Goal: Transaction & Acquisition: Purchase product/service

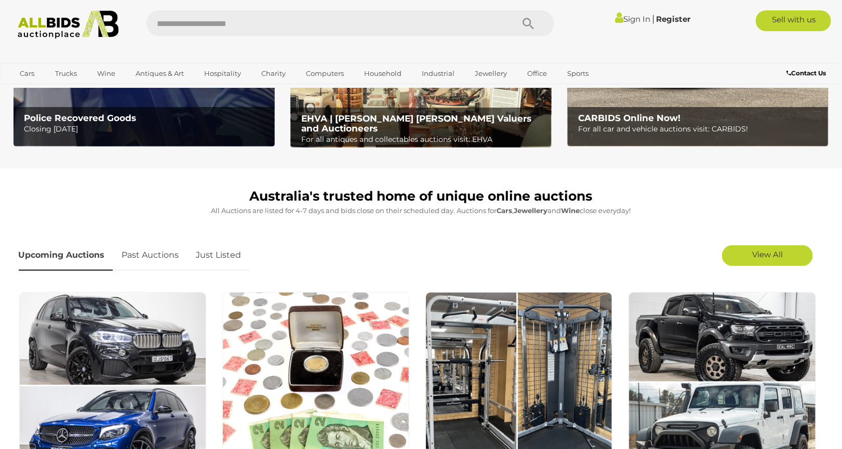
scroll to position [288, 0]
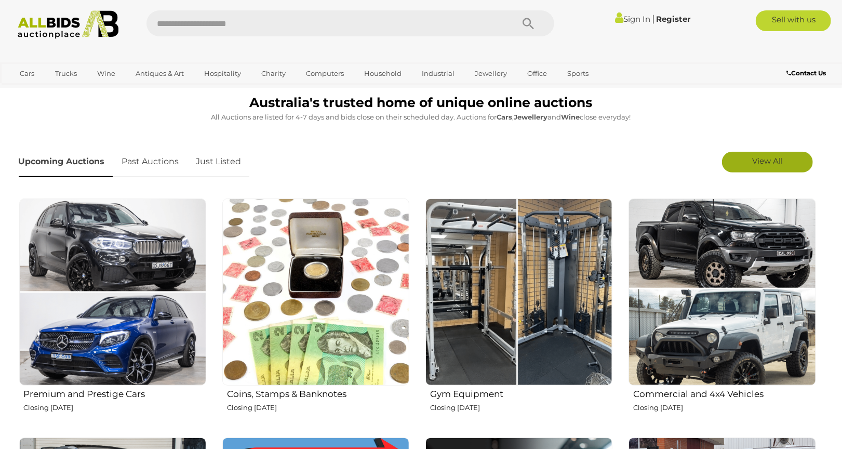
click at [748, 159] on link "View All" at bounding box center [767, 162] width 91 height 21
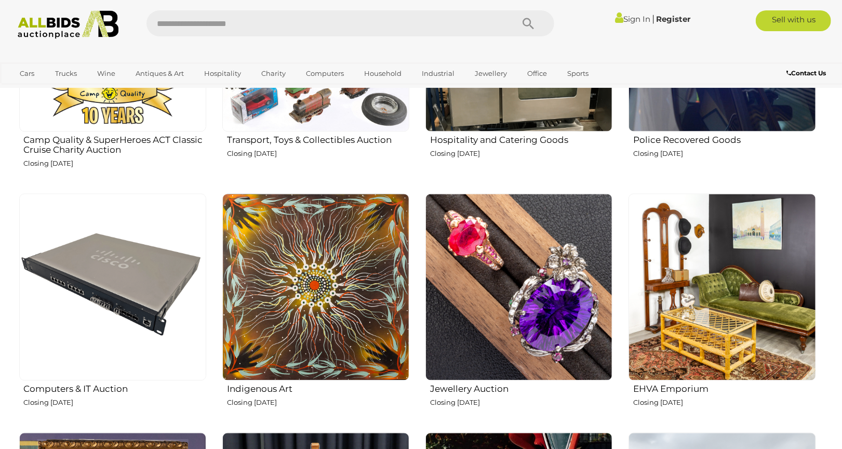
scroll to position [1269, 0]
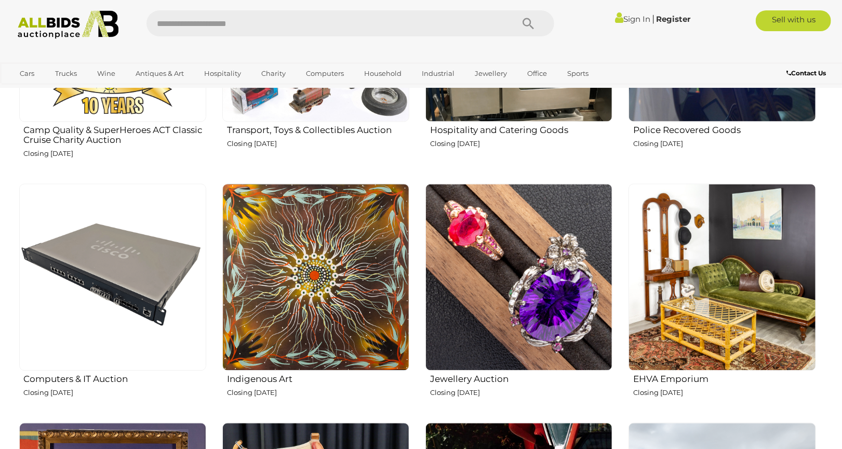
click at [733, 273] on img at bounding box center [721, 276] width 187 height 187
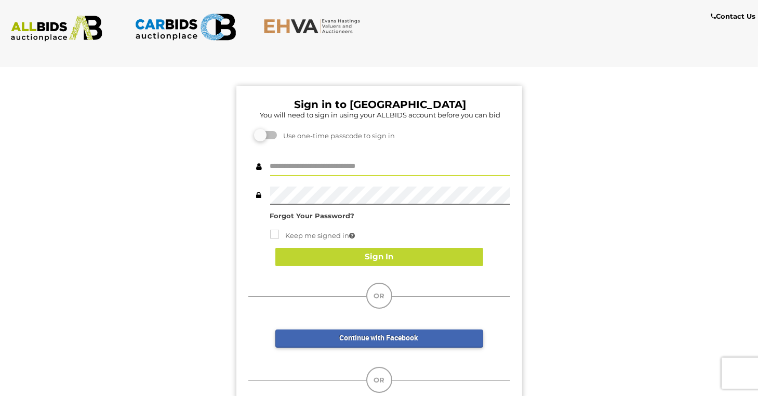
click at [284, 167] on input "text" at bounding box center [390, 167] width 240 height 18
type input "**********"
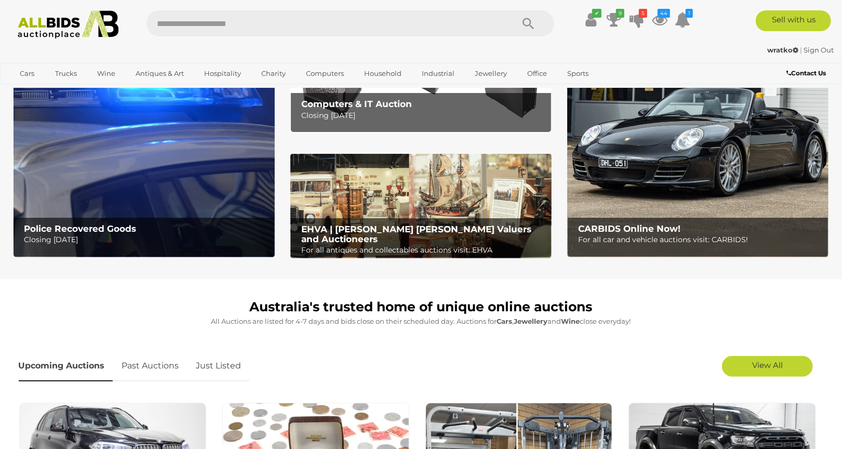
scroll to position [173, 0]
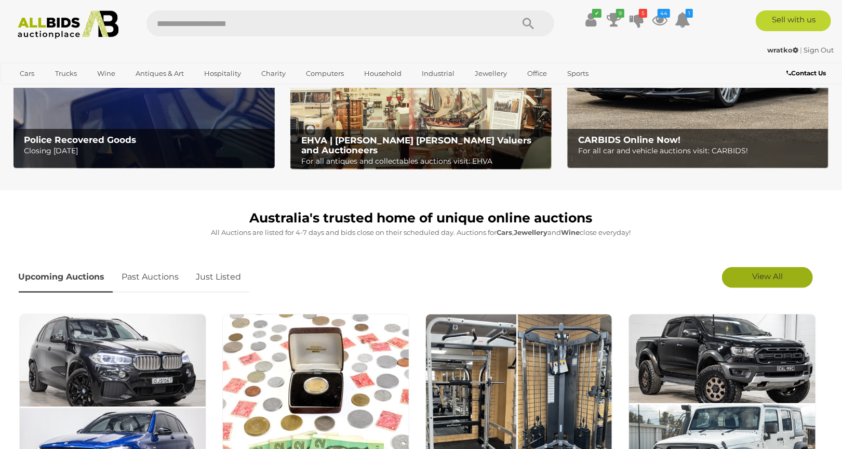
click at [741, 271] on link "View All" at bounding box center [767, 277] width 91 height 21
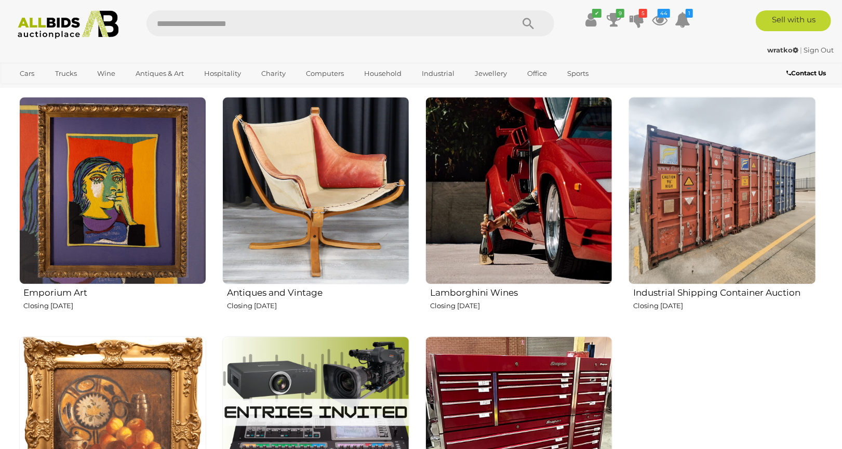
scroll to position [1616, 0]
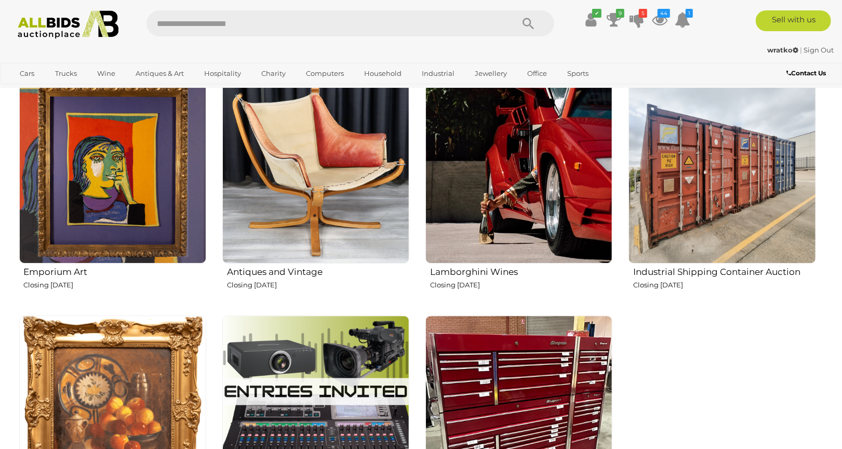
click at [333, 195] on img at bounding box center [315, 169] width 187 height 187
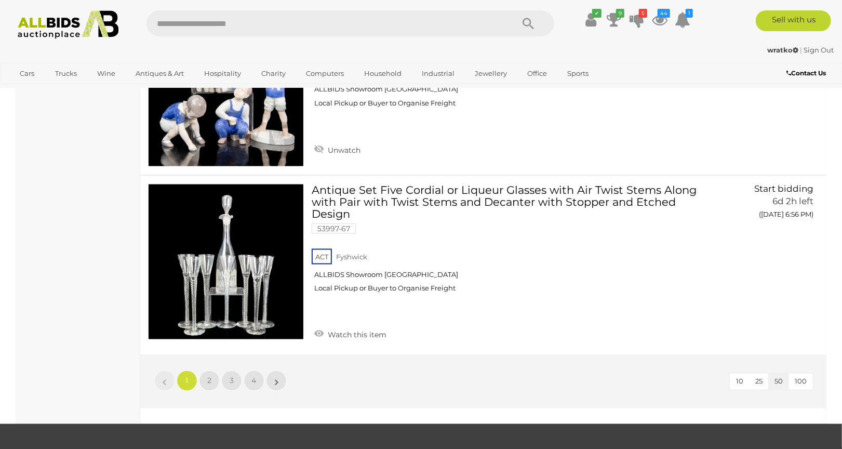
scroll to position [8541, 0]
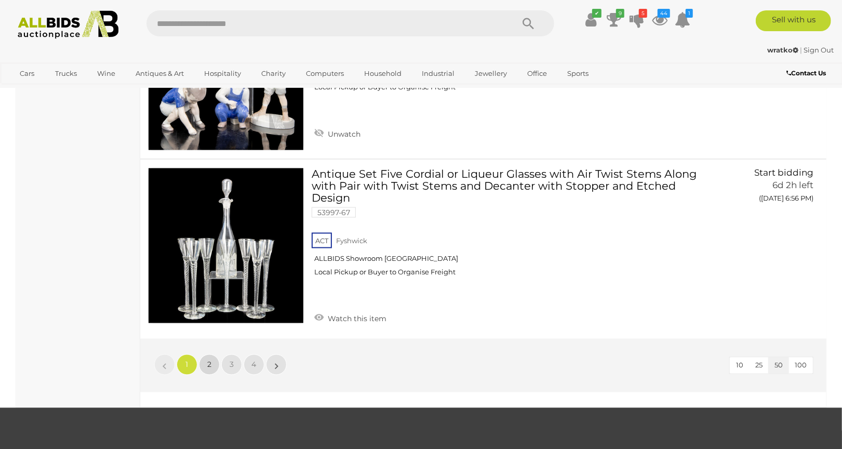
click at [212, 354] on link "2" at bounding box center [209, 364] width 21 height 21
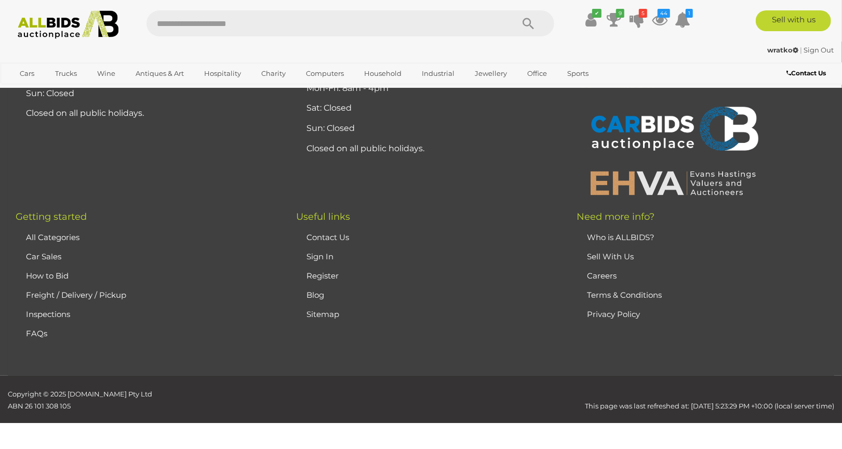
scroll to position [53, 0]
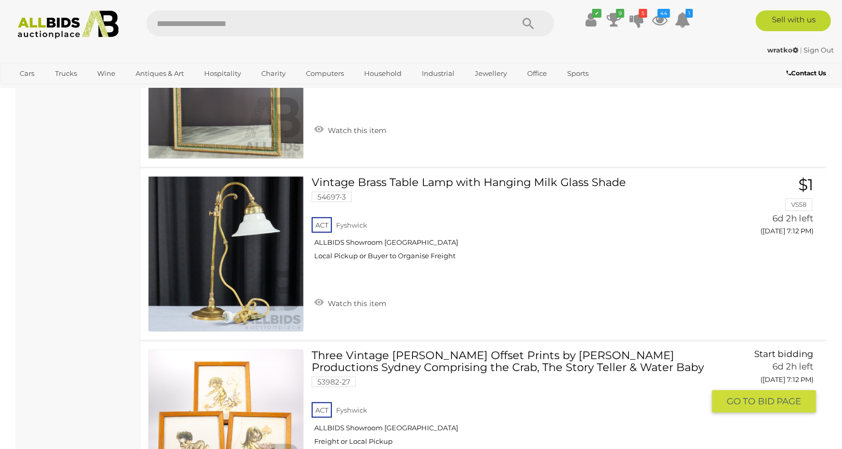
scroll to position [5362, 0]
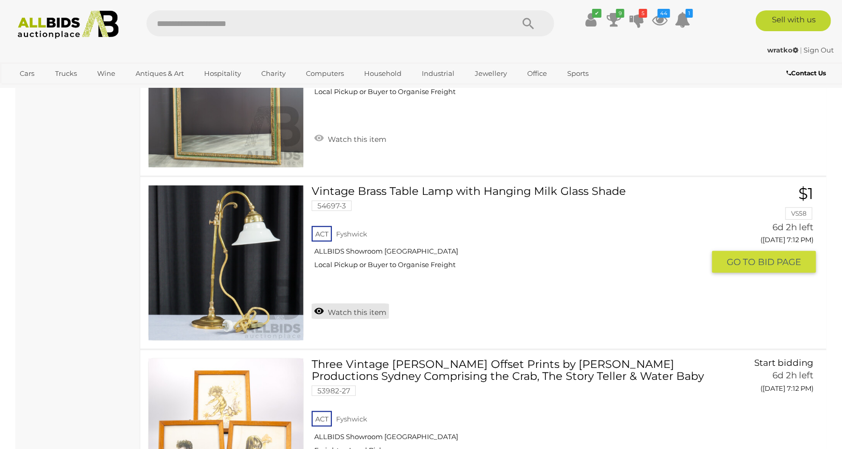
click at [357, 303] on link "Watch this item" at bounding box center [350, 311] width 77 height 16
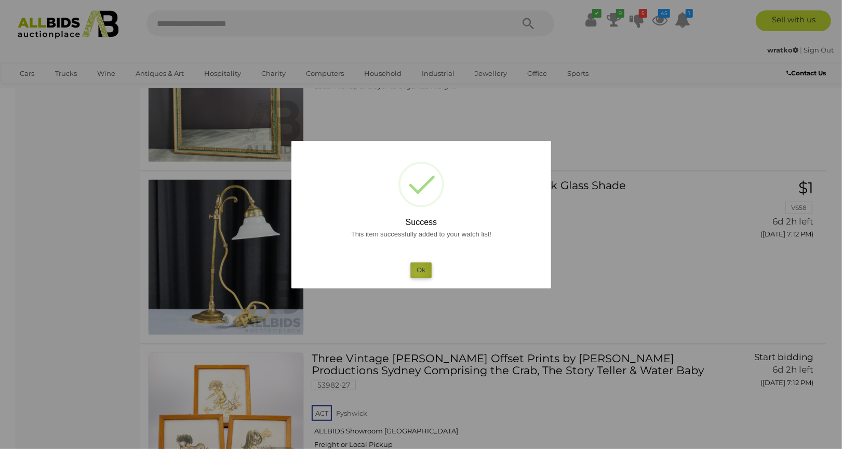
click at [418, 272] on button "Ok" at bounding box center [420, 269] width 21 height 15
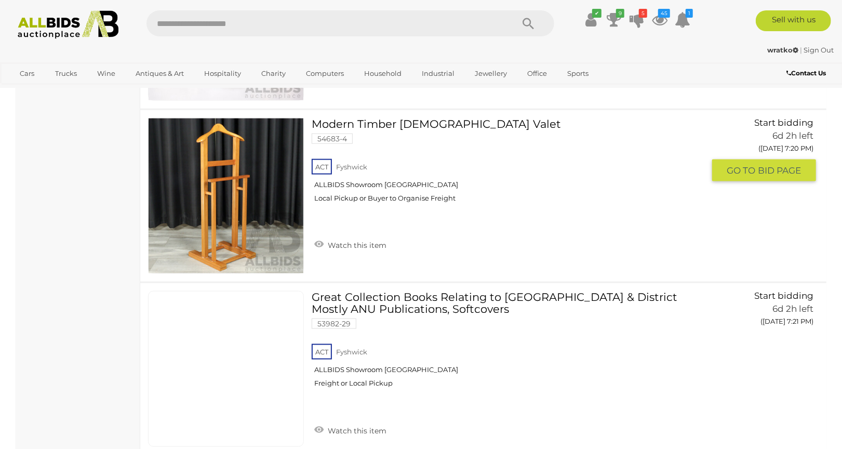
scroll to position [8536, 0]
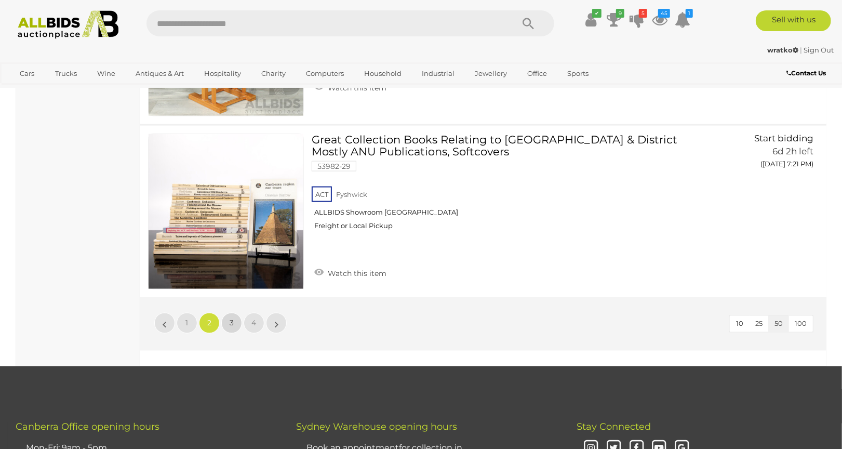
click at [224, 314] on link "3" at bounding box center [231, 323] width 21 height 21
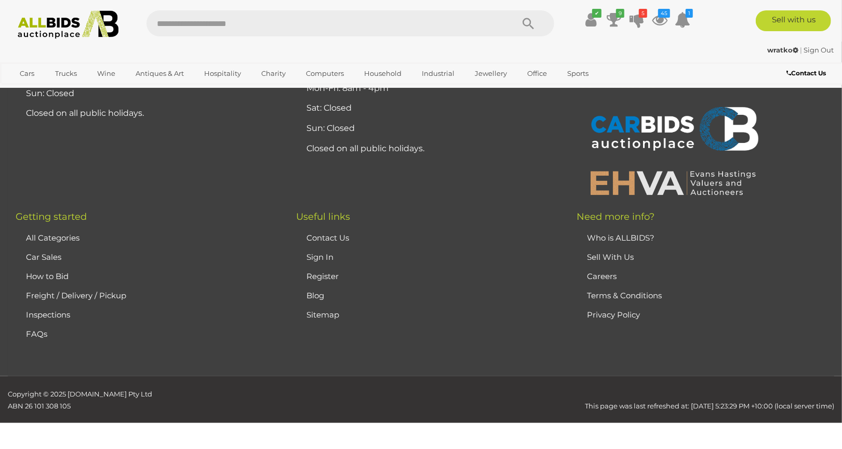
scroll to position [53, 0]
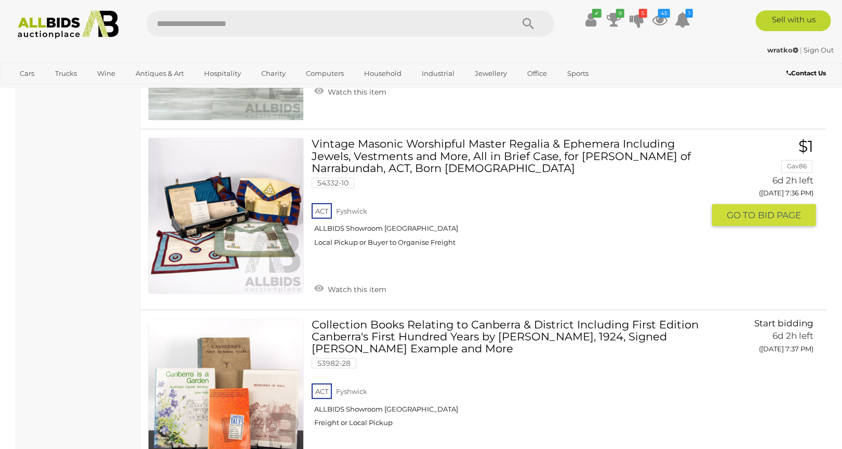
scroll to position [5304, 0]
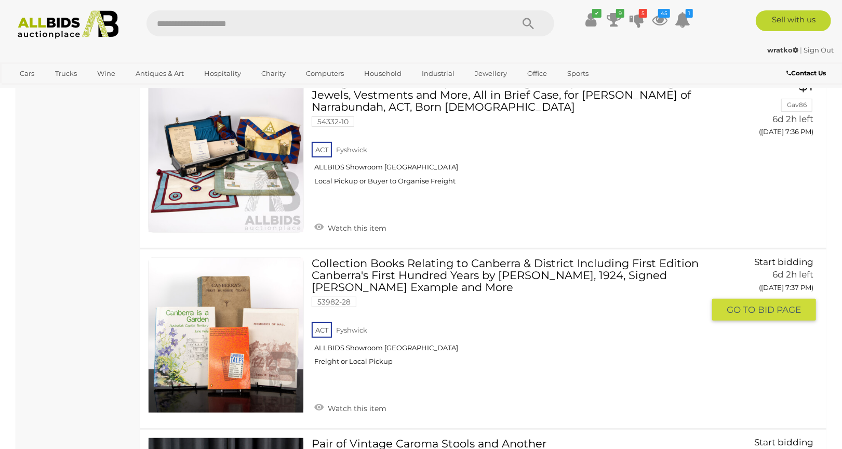
click at [278, 319] on link at bounding box center [226, 335] width 156 height 156
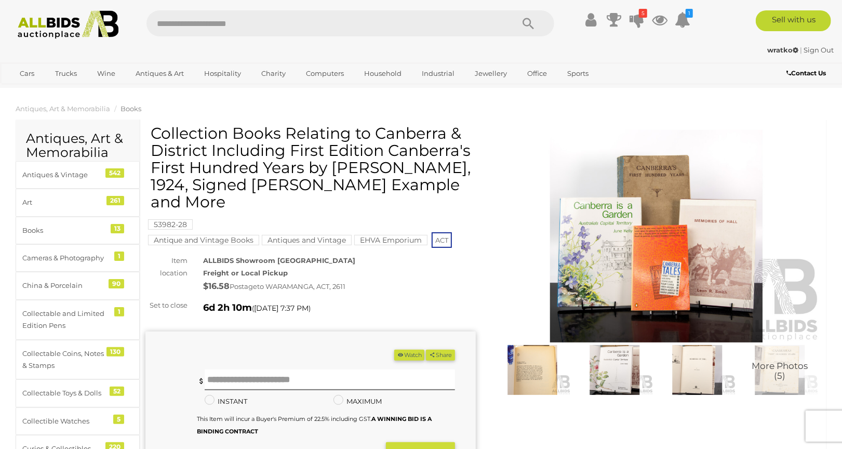
click at [628, 278] on img at bounding box center [656, 236] width 330 height 213
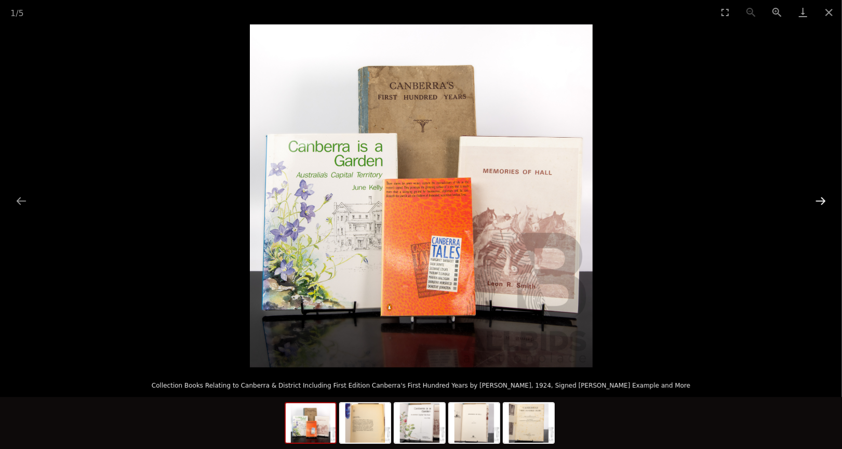
click at [819, 198] on button "Next slide" at bounding box center [821, 201] width 22 height 20
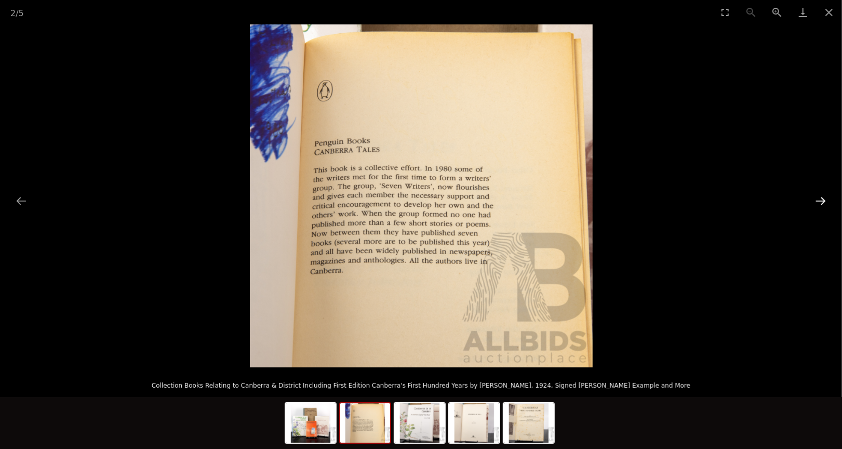
click at [819, 198] on button "Next slide" at bounding box center [821, 201] width 22 height 20
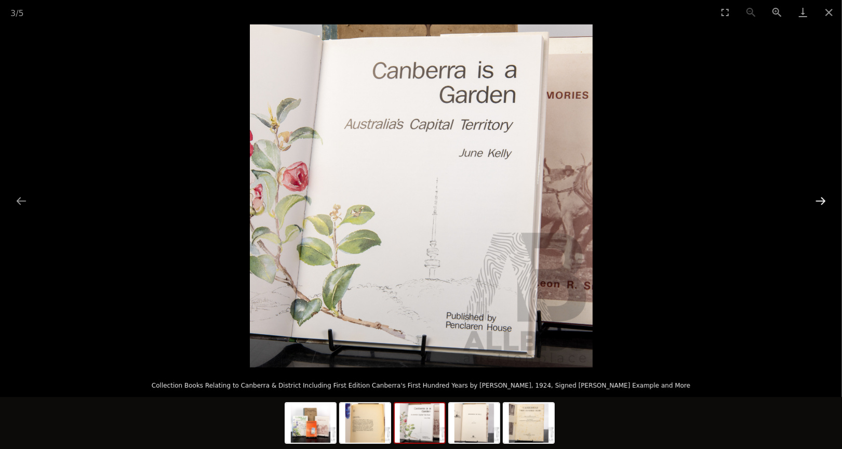
click at [819, 198] on button "Next slide" at bounding box center [821, 201] width 22 height 20
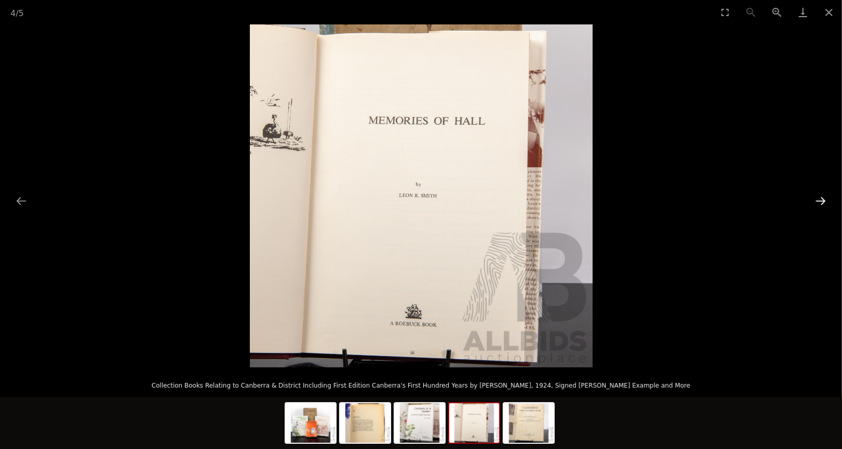
click at [819, 198] on button "Next slide" at bounding box center [821, 201] width 22 height 20
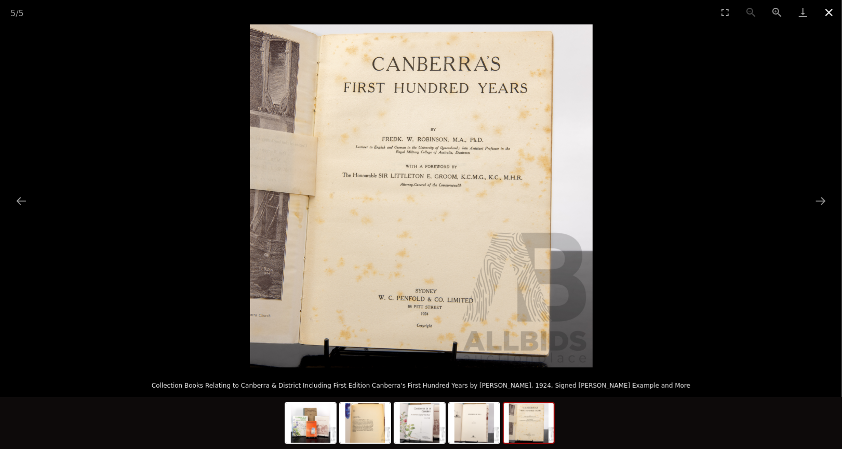
click at [829, 10] on button "Close gallery" at bounding box center [829, 12] width 26 height 24
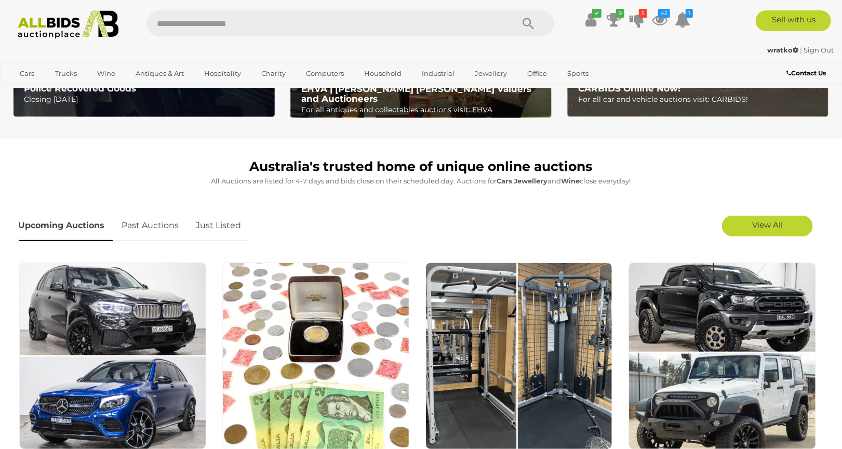
scroll to position [231, 0]
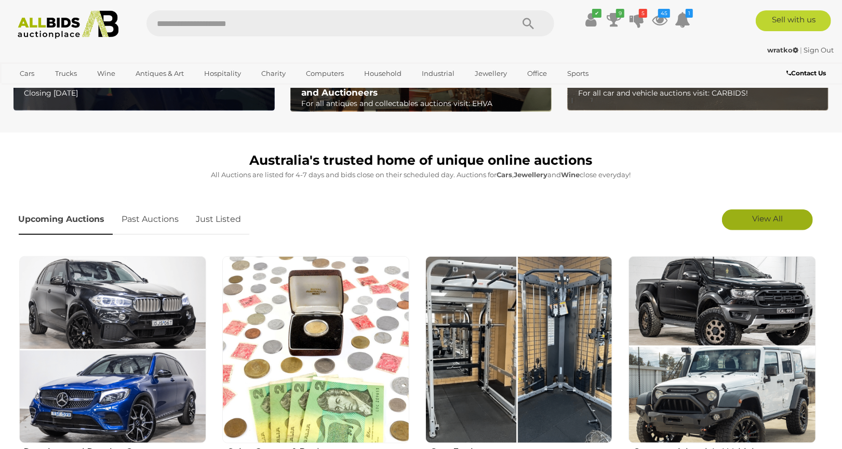
click at [759, 218] on span "View All" at bounding box center [767, 218] width 31 height 10
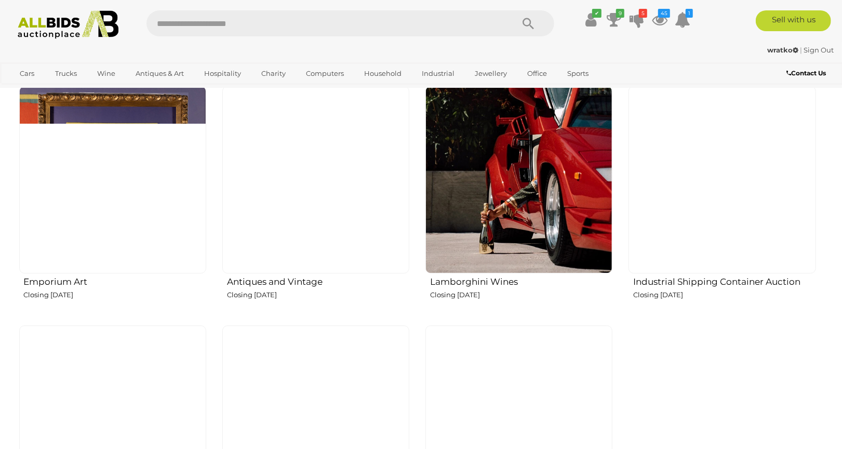
scroll to position [1616, 0]
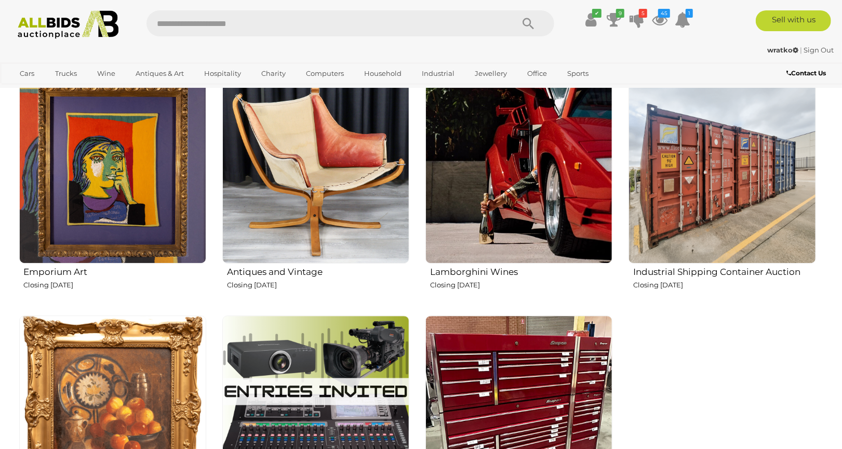
click at [343, 202] on img at bounding box center [315, 169] width 187 height 187
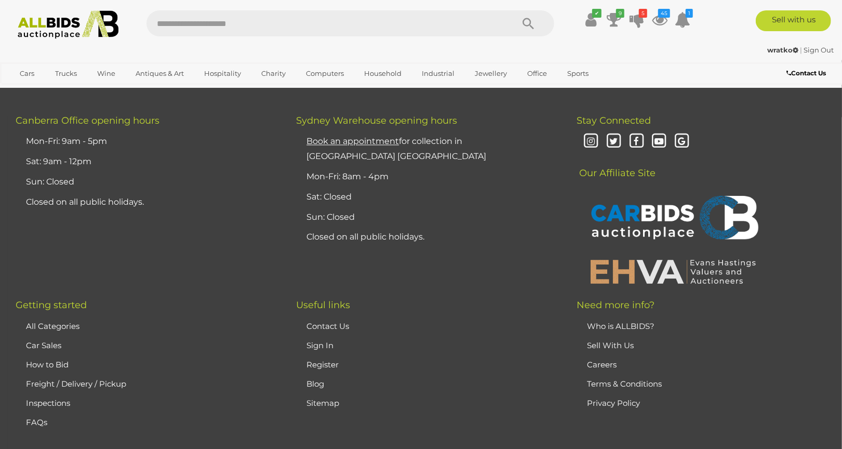
scroll to position [8545, 0]
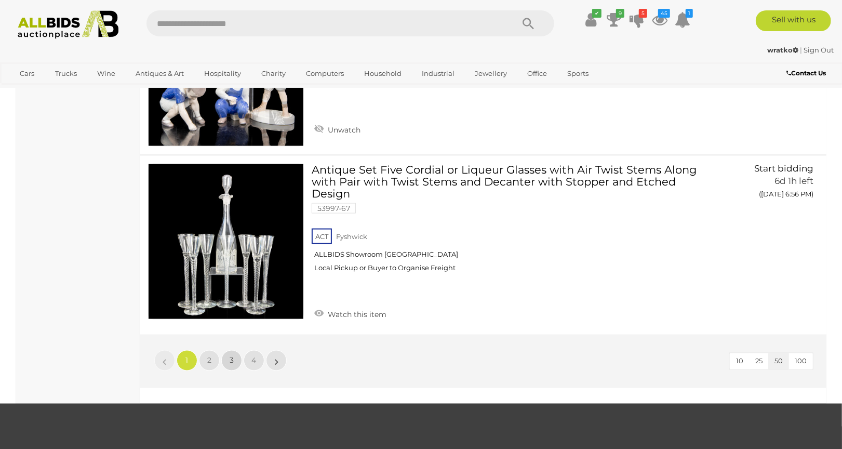
click at [226, 350] on link "3" at bounding box center [231, 360] width 21 height 21
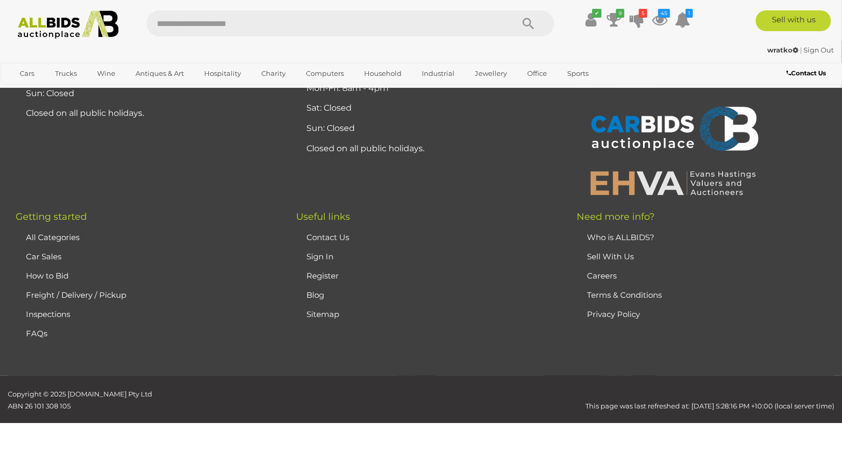
scroll to position [53, 0]
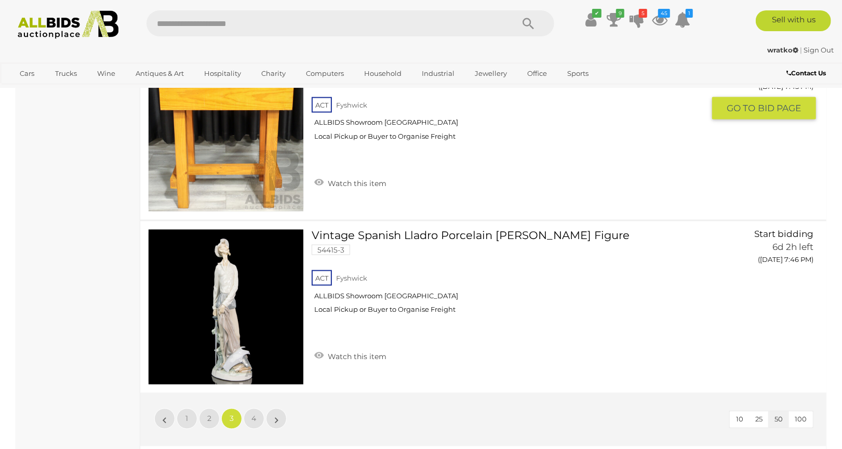
scroll to position [8480, 0]
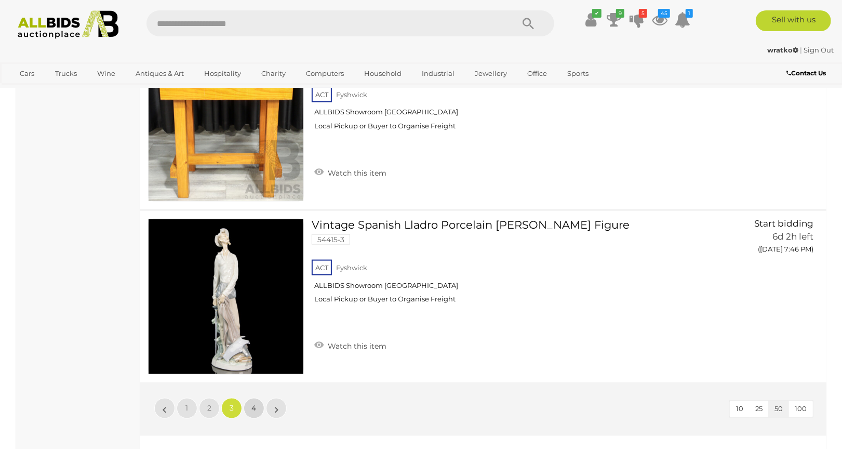
click at [252, 398] on link "4" at bounding box center [254, 408] width 21 height 21
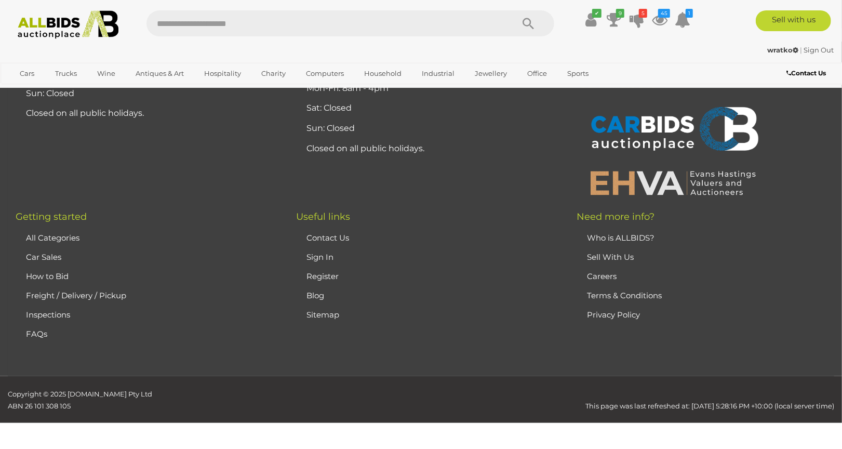
scroll to position [53, 0]
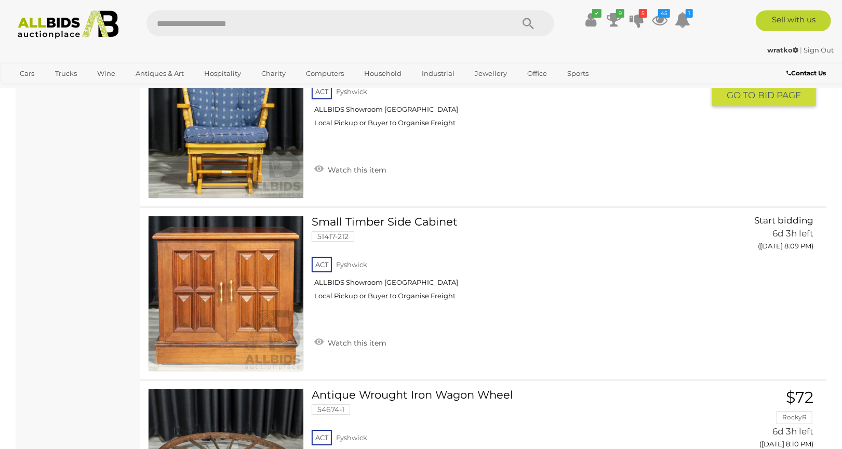
scroll to position [4843, 0]
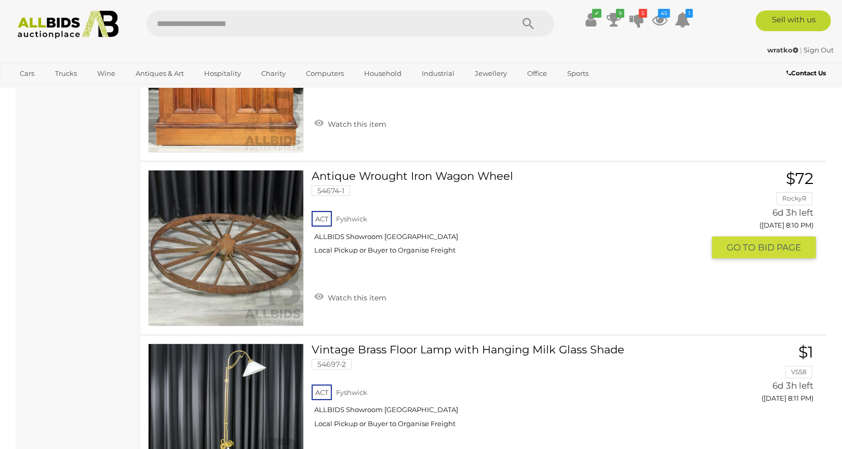
click at [294, 242] on link at bounding box center [226, 248] width 156 height 156
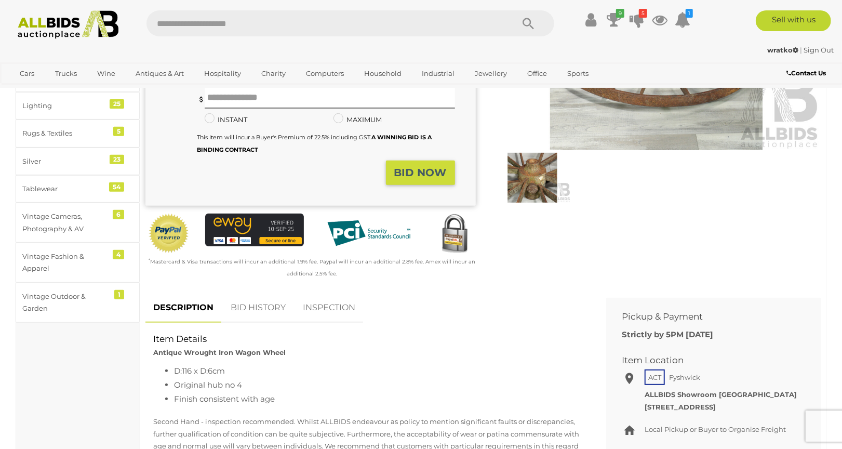
scroll to position [231, 0]
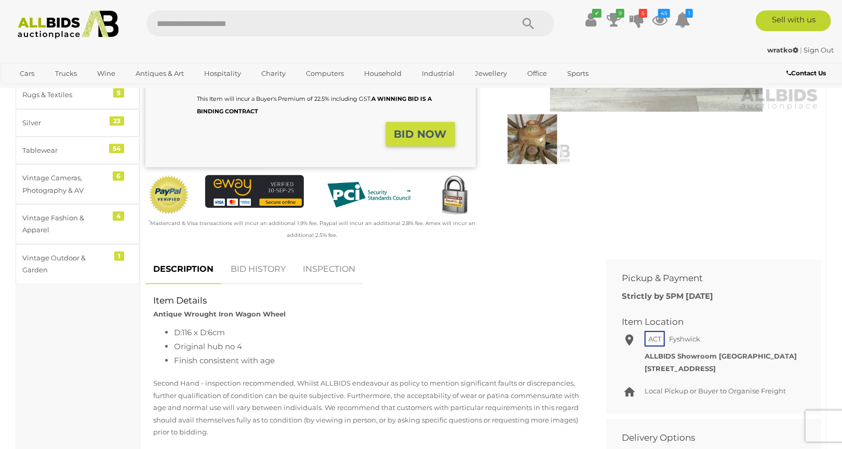
click at [258, 265] on link "BID HISTORY" at bounding box center [258, 269] width 71 height 31
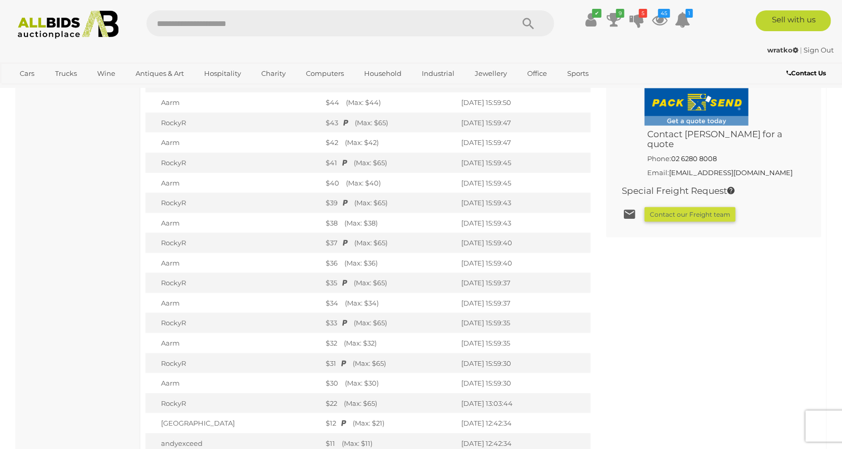
scroll to position [923, 0]
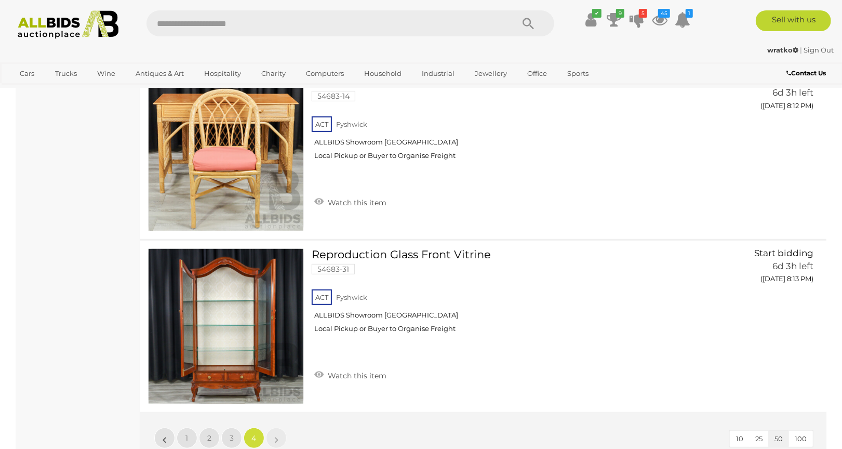
scroll to position [5351, 0]
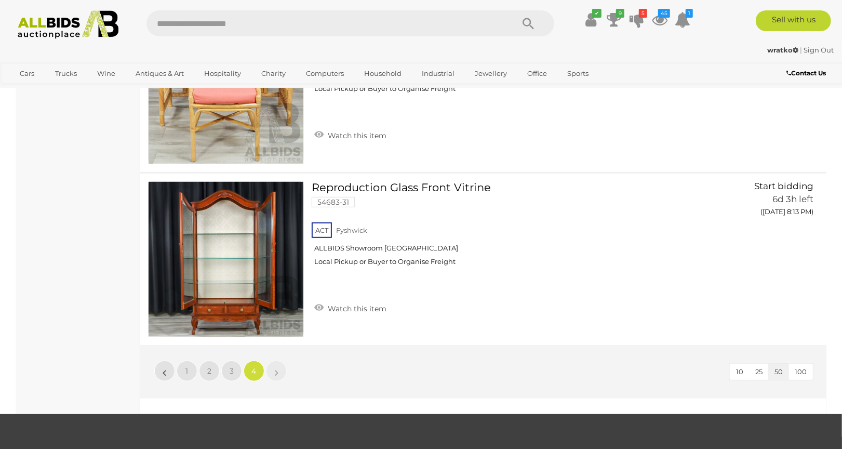
click at [41, 21] on img at bounding box center [68, 24] width 113 height 29
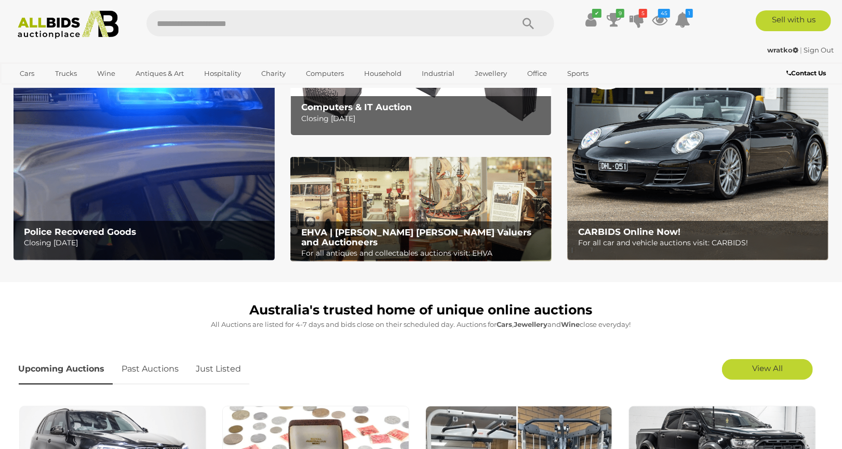
scroll to position [231, 0]
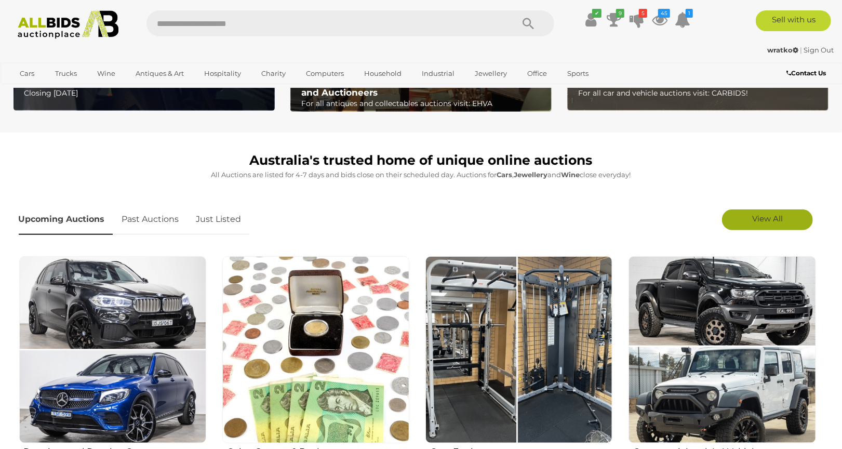
click at [767, 213] on span "View All" at bounding box center [767, 218] width 31 height 10
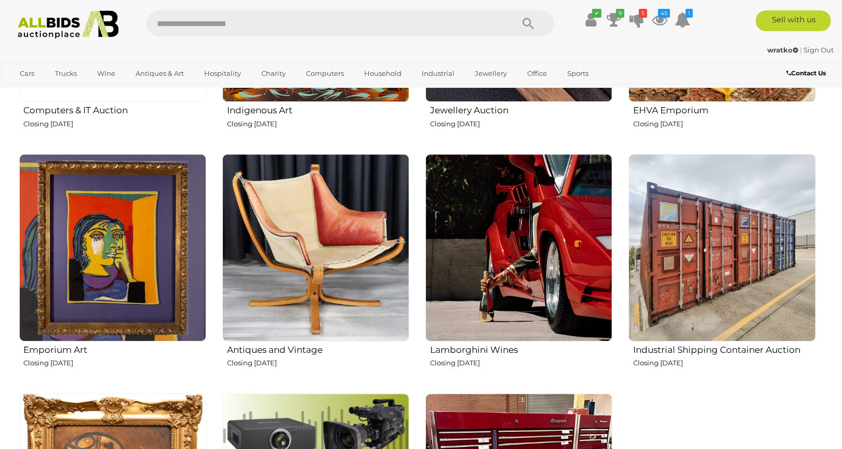
scroll to position [1558, 0]
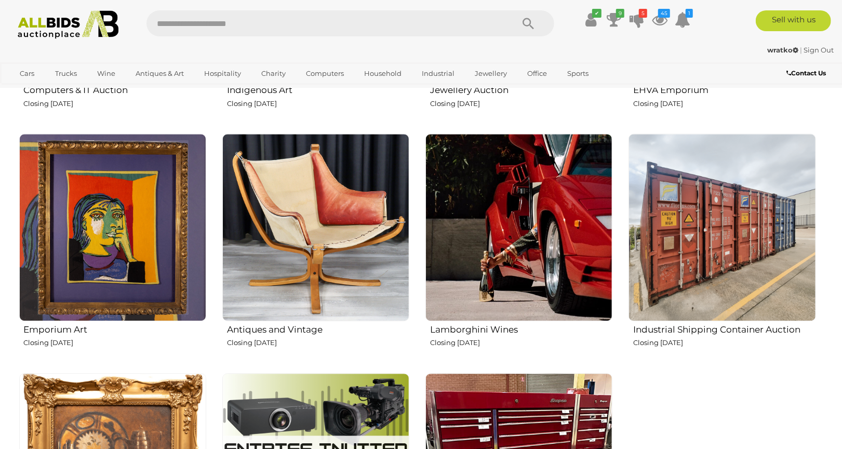
click at [553, 201] on img at bounding box center [518, 226] width 187 height 187
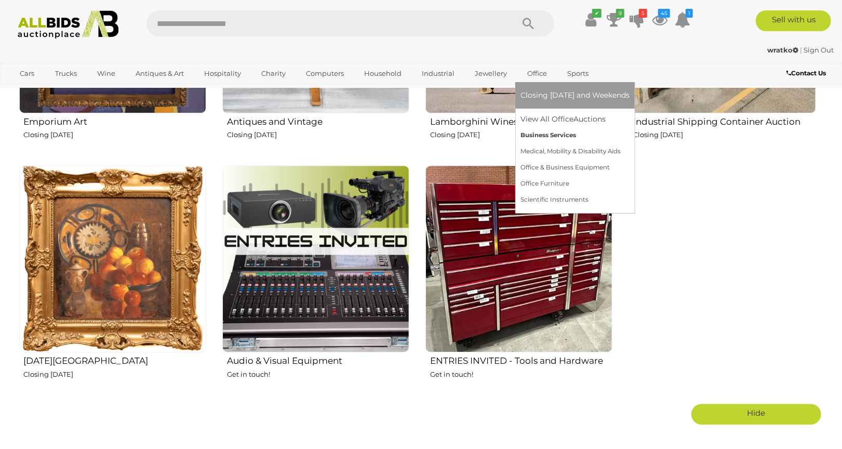
scroll to position [1789, 0]
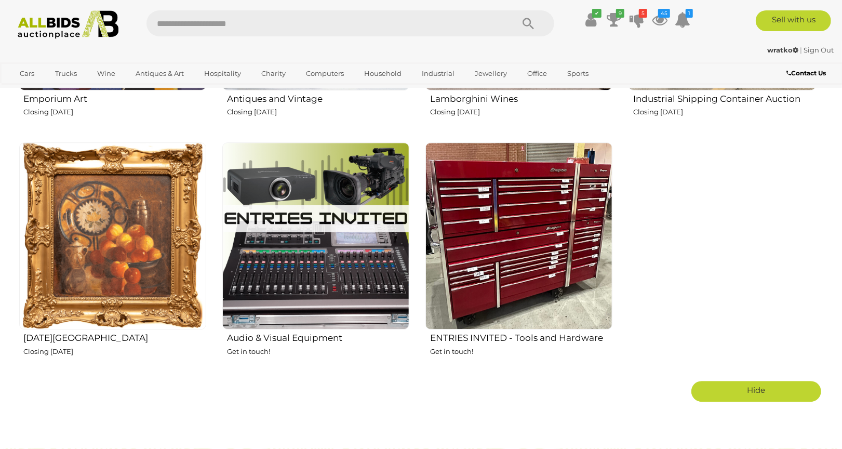
click at [122, 213] on img at bounding box center [112, 235] width 187 height 187
